Goal: Task Accomplishment & Management: Use online tool/utility

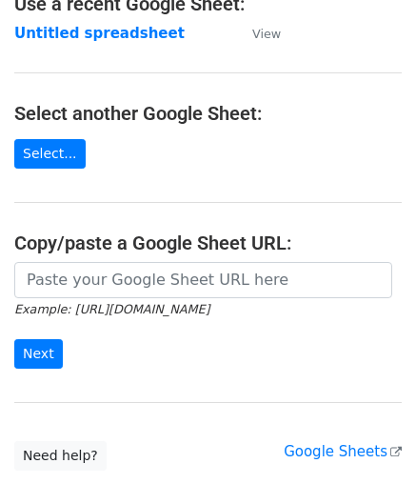
scroll to position [190, 0]
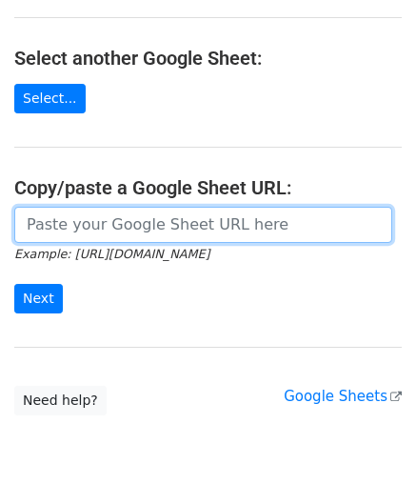
click at [96, 217] on input "url" at bounding box center [203, 225] width 378 height 36
paste input "[URL][DOMAIN_NAME]"
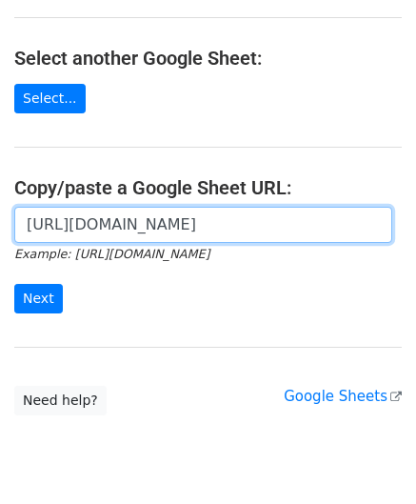
scroll to position [0, 396]
type input "[URL][DOMAIN_NAME]"
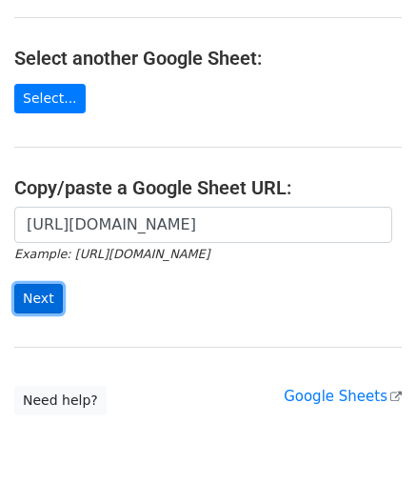
click at [43, 290] on input "Next" at bounding box center [38, 299] width 49 height 30
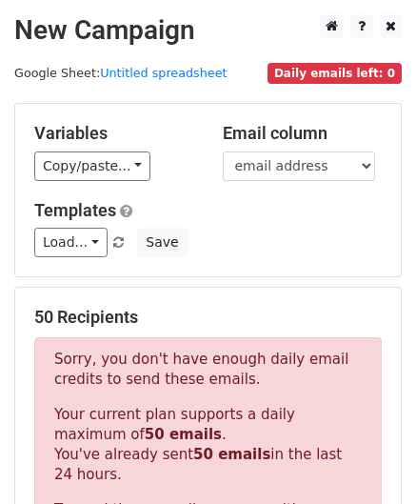
scroll to position [643, 0]
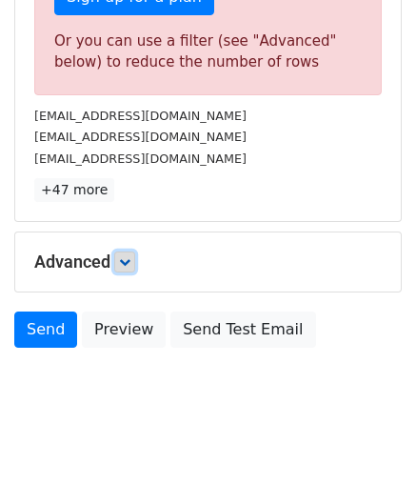
click at [130, 256] on icon at bounding box center [124, 261] width 11 height 11
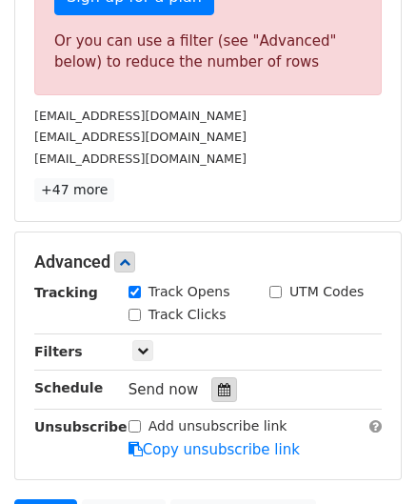
click at [218, 386] on icon at bounding box center [224, 389] width 12 height 13
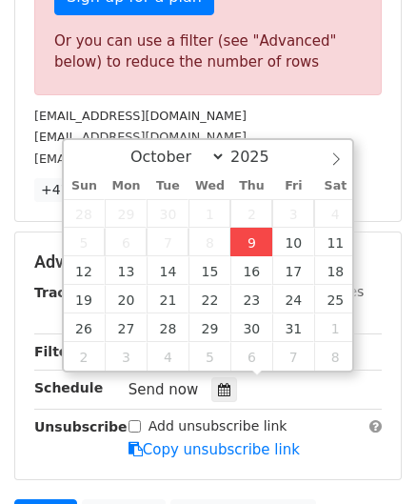
type input "2025-10-09 12:00"
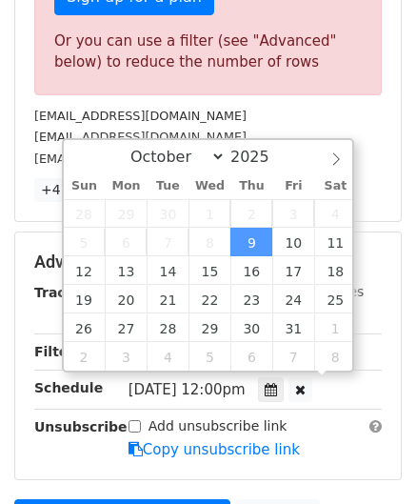
scroll to position [0, 0]
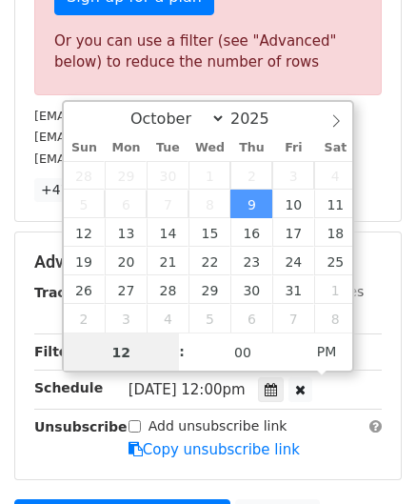
paste input "8"
type input "8"
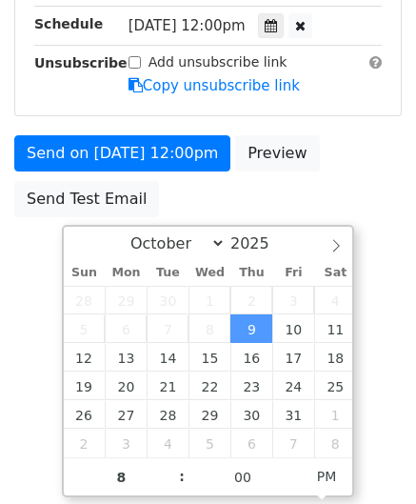
type input "2025-10-09 20:00"
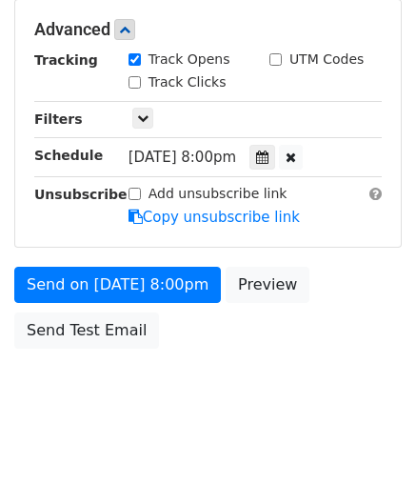
scroll to position [873, 0]
